Goal: Transaction & Acquisition: Purchase product/service

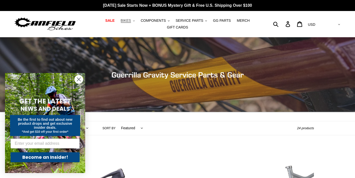
click at [130, 20] on span "BIKES" at bounding box center [126, 21] width 10 height 4
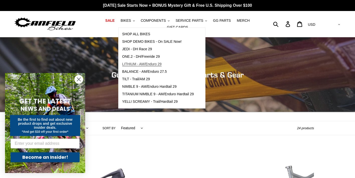
click at [150, 64] on span "LITHIUM - AM/Enduro 29" at bounding box center [141, 64] width 39 height 4
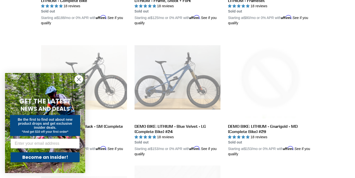
scroll to position [243, 0]
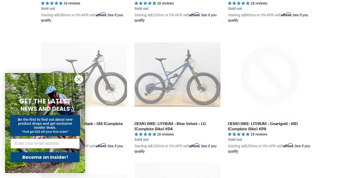
click at [80, 80] on circle "Close dialog" at bounding box center [79, 79] width 8 height 8
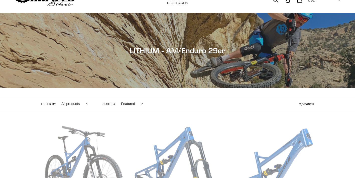
scroll to position [0, 0]
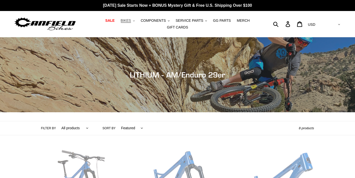
click at [126, 21] on span "BIKES" at bounding box center [126, 21] width 10 height 4
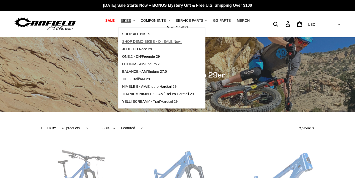
click at [129, 40] on span "SHOP DEMO BIKES - On SALE Now!" at bounding box center [151, 42] width 59 height 4
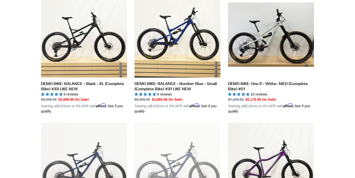
scroll to position [150, 0]
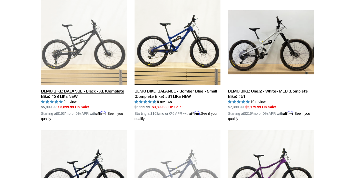
click at [76, 58] on link "DEMO BIKE: BALANCE - Black - XL (Complete Bike) #33 LIKE NEW" at bounding box center [84, 60] width 86 height 122
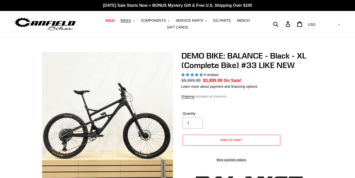
select select "highest-rating"
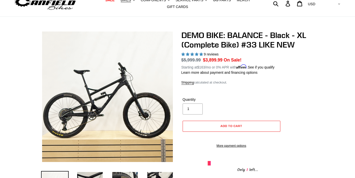
scroll to position [35, 0]
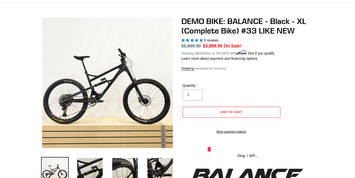
click at [114, 84] on img at bounding box center [88, 80] width 513 height 513
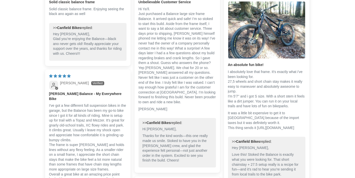
scroll to position [1080, 0]
